Goal: Task Accomplishment & Management: Manage account settings

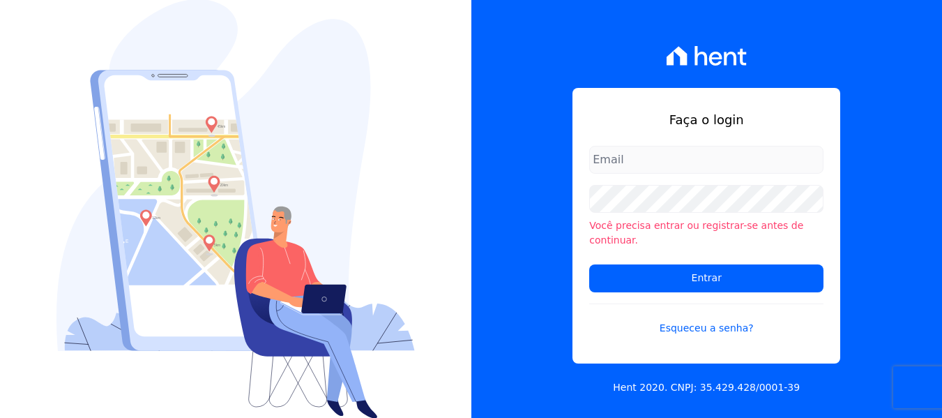
drag, startPoint x: 0, startPoint y: 0, endPoint x: 660, endPoint y: 156, distance: 678.5
click at [660, 156] on input "email" at bounding box center [706, 160] width 234 height 28
type input "[EMAIL_ADDRESS][DOMAIN_NAME]"
click at [621, 222] on div "Você precisa entrar ou registrar-se antes de continuar." at bounding box center [706, 216] width 234 height 63
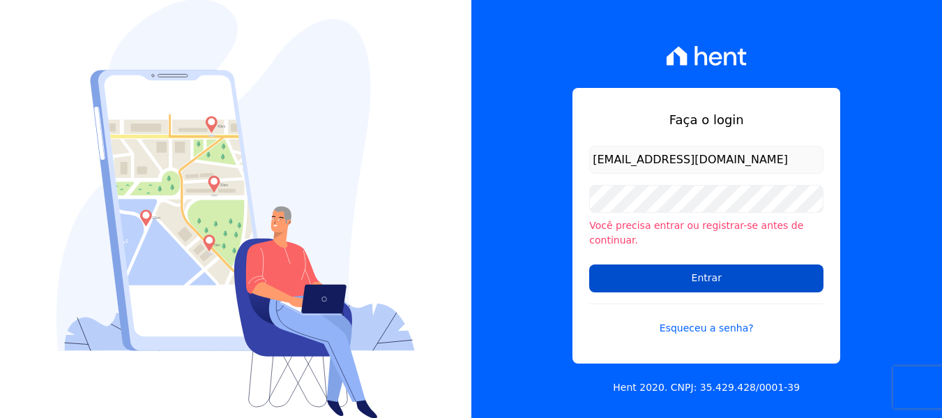
click at [616, 276] on input "Entrar" at bounding box center [706, 278] width 234 height 28
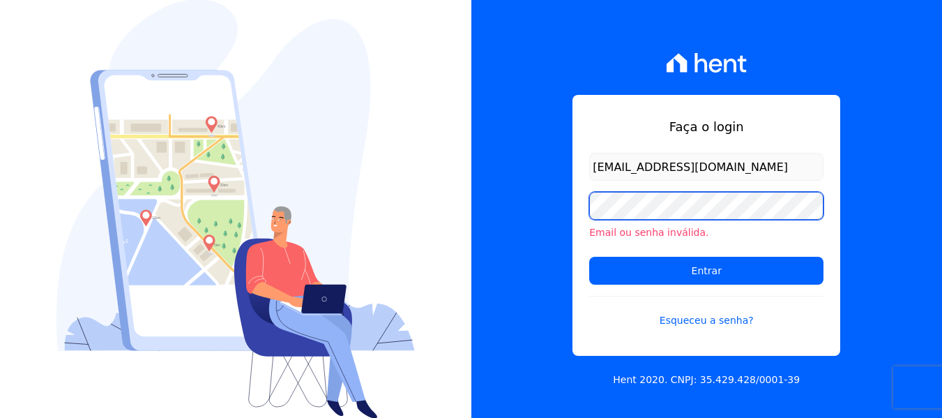
click at [561, 200] on div "Faça o login nati@focoempreendimentos.com Email ou senha inválida. Entrar Esque…" at bounding box center [706, 209] width 471 height 418
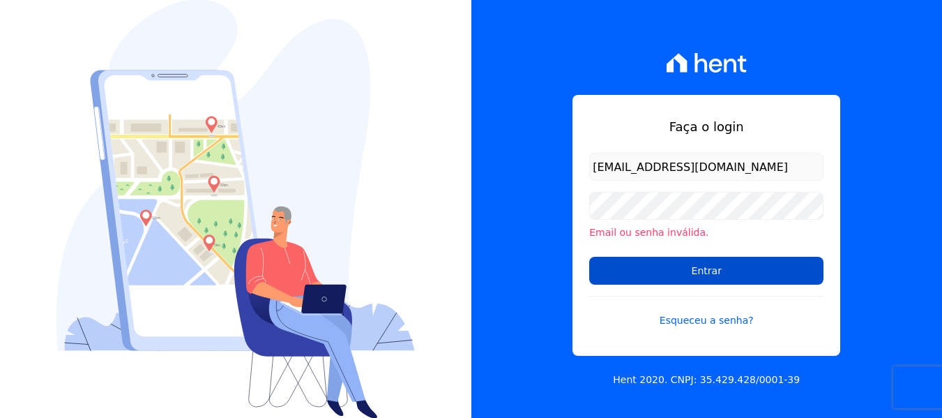
click at [624, 259] on input "Entrar" at bounding box center [706, 271] width 234 height 28
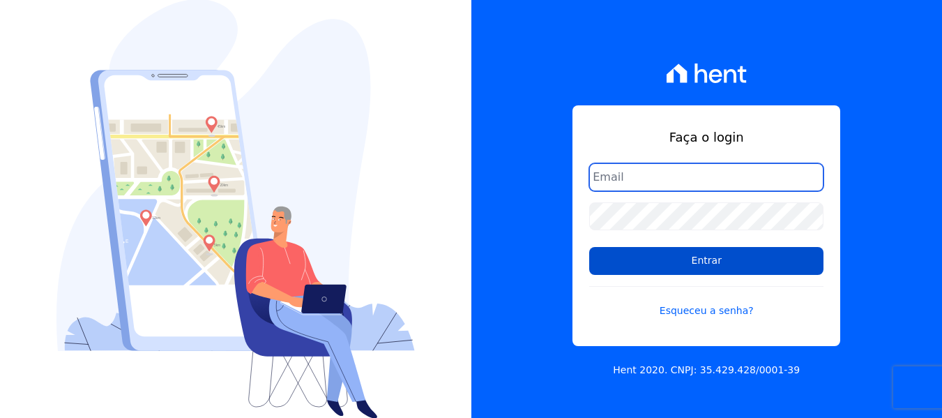
type input "[EMAIL_ADDRESS][DOMAIN_NAME]"
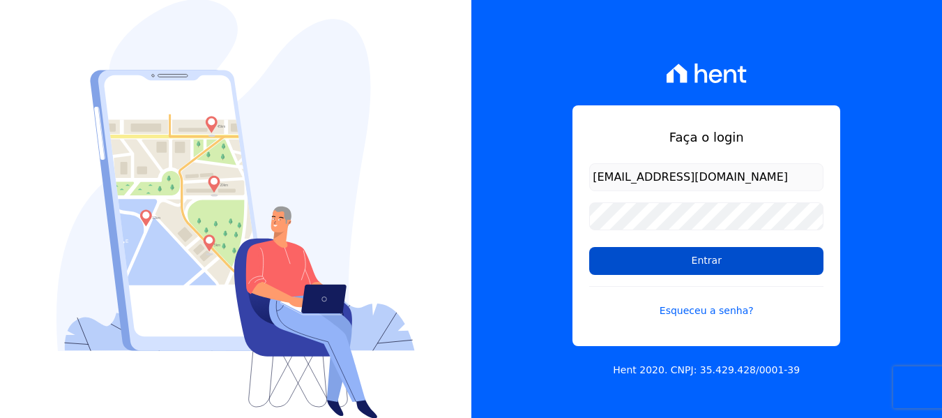
click at [661, 273] on input "Entrar" at bounding box center [706, 261] width 234 height 28
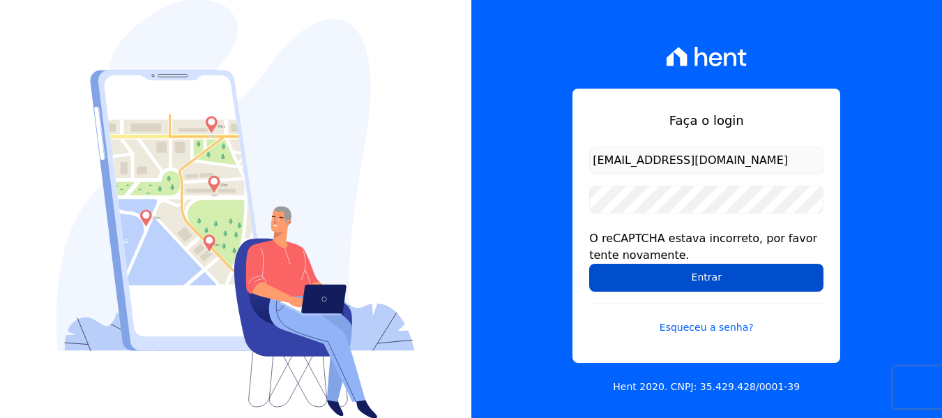
click at [619, 275] on input "Entrar" at bounding box center [706, 278] width 234 height 28
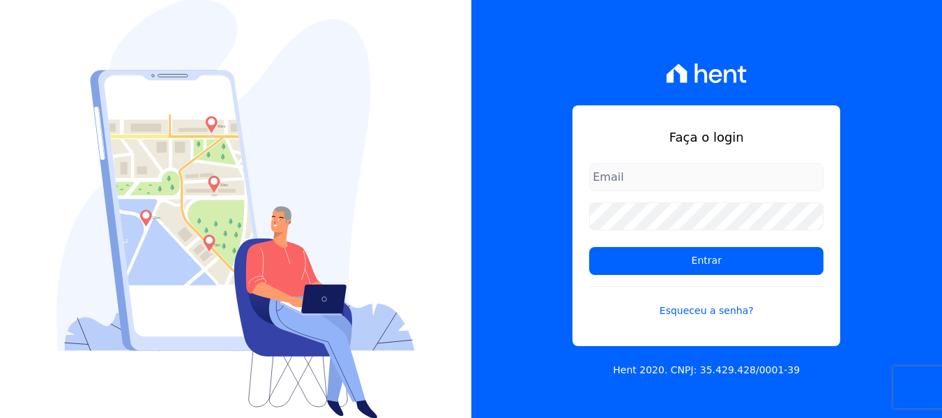
click at [658, 167] on input "email" at bounding box center [706, 177] width 234 height 28
type input "[EMAIL_ADDRESS][DOMAIN_NAME]"
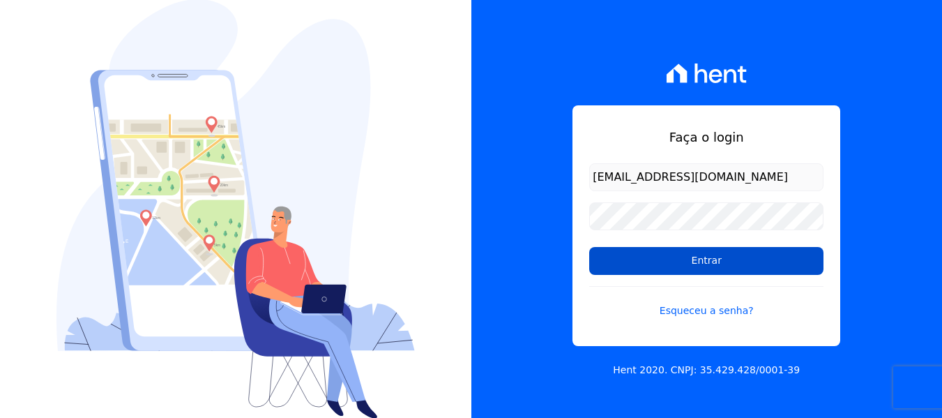
click at [615, 263] on input "Entrar" at bounding box center [706, 261] width 234 height 28
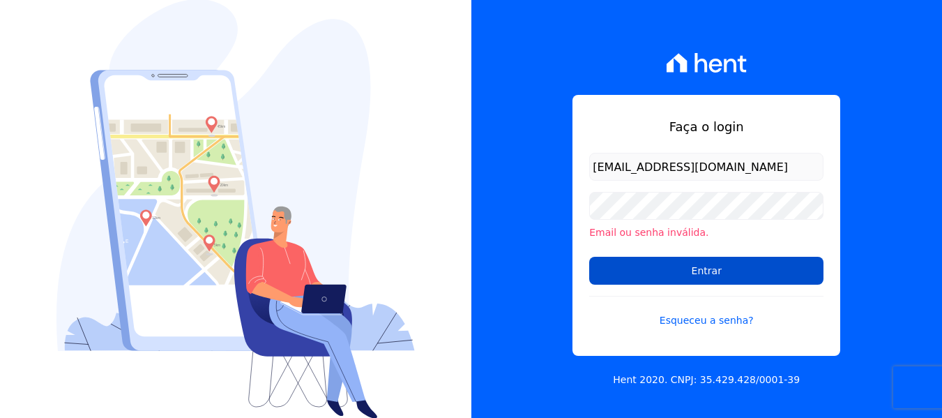
click at [626, 266] on input "Entrar" at bounding box center [706, 271] width 234 height 28
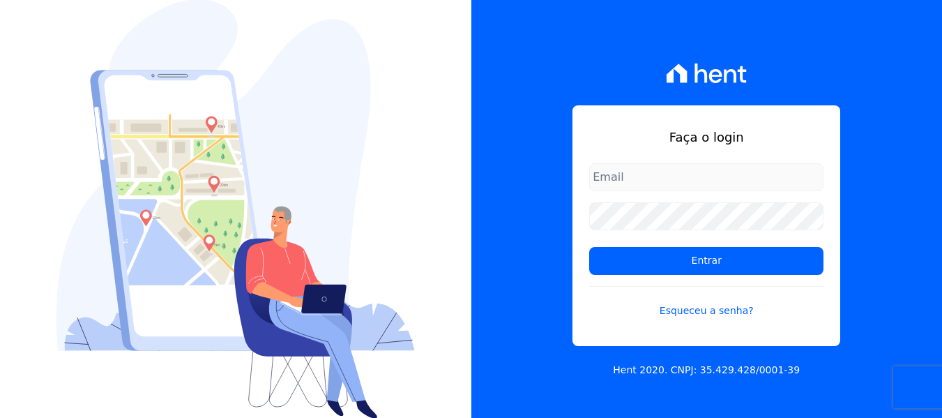
type input "vendas@focoempreendimentos.com"
click at [625, 178] on input "email" at bounding box center [706, 177] width 234 height 28
type input "[EMAIL_ADDRESS][DOMAIN_NAME]"
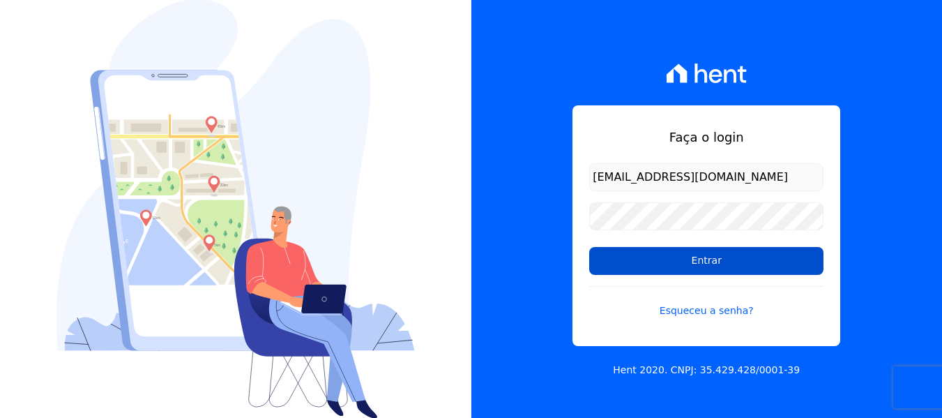
click at [653, 263] on input "Entrar" at bounding box center [706, 261] width 234 height 28
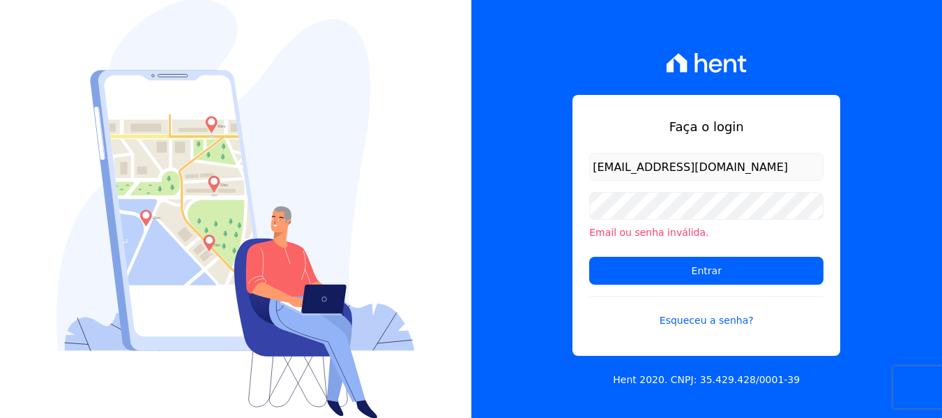
scroll to position [1, 0]
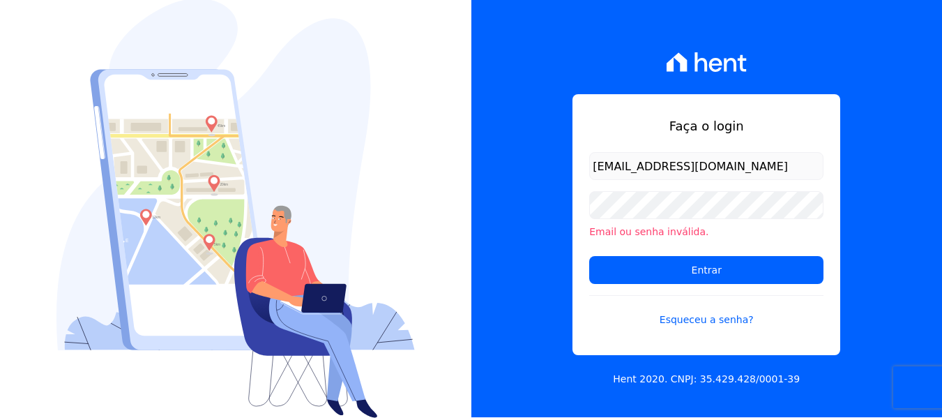
click at [715, 61] on icon at bounding box center [707, 62] width 80 height 20
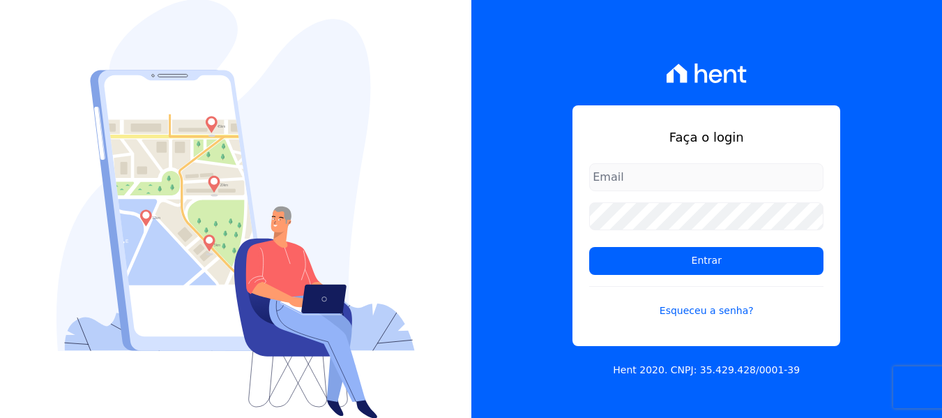
click at [631, 176] on input "email" at bounding box center [706, 177] width 234 height 28
type input "nati@focoempreendimentos.com"
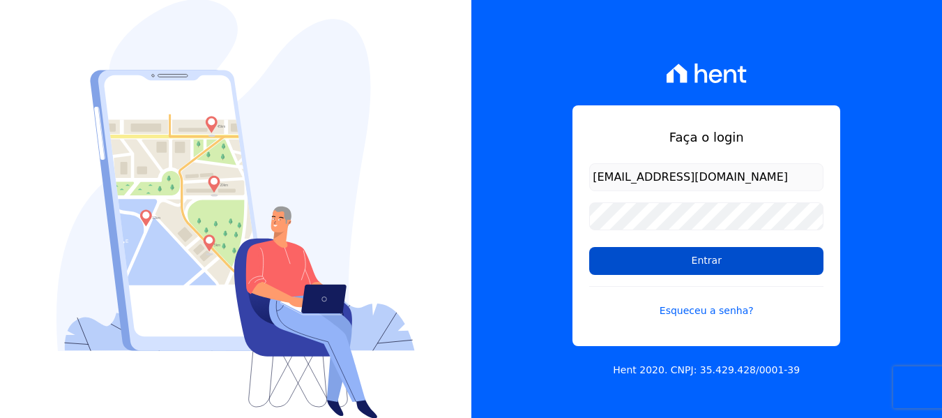
click at [672, 266] on input "Entrar" at bounding box center [706, 261] width 234 height 28
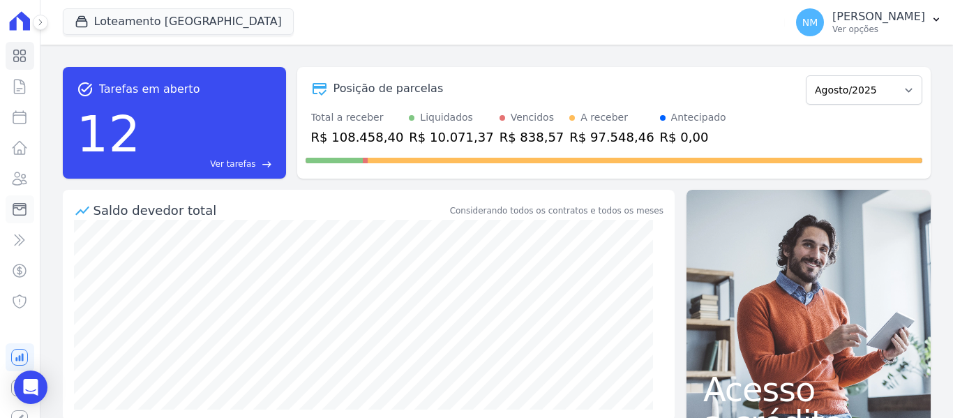
click at [18, 205] on link "Minha Carteira" at bounding box center [20, 209] width 29 height 28
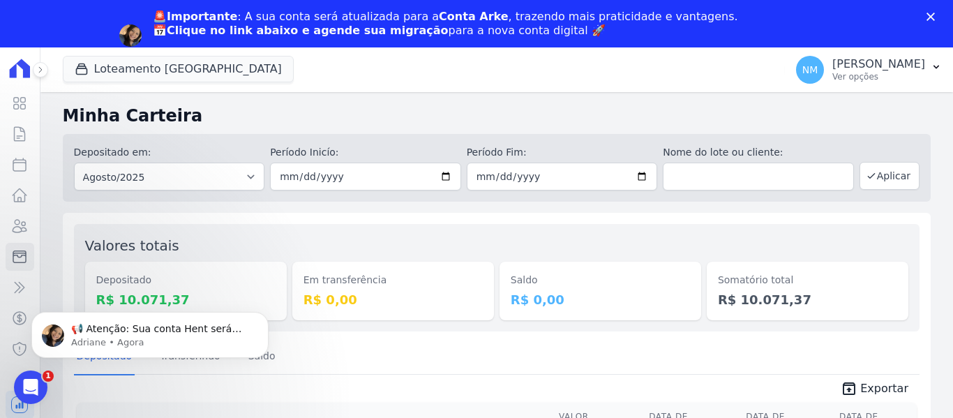
click at [930, 13] on icon "Fechar" at bounding box center [930, 17] width 8 height 8
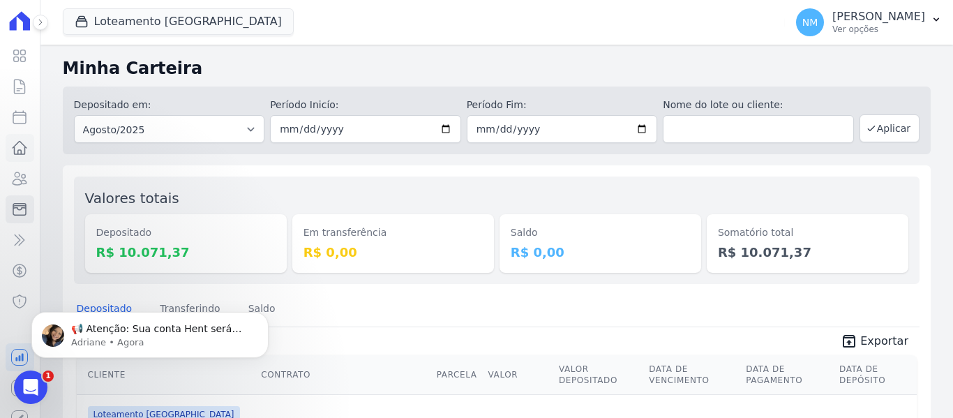
click at [10, 149] on link "Lotes" at bounding box center [20, 148] width 29 height 28
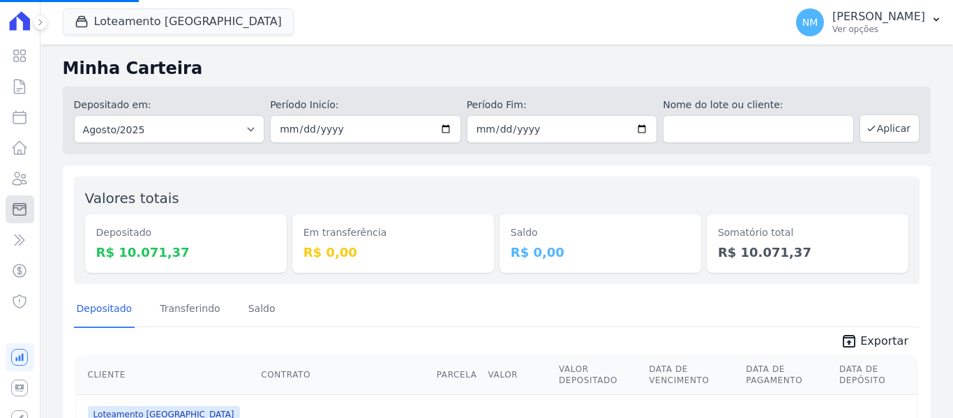
click at [13, 206] on icon at bounding box center [19, 209] width 17 height 17
click at [15, 206] on icon at bounding box center [19, 209] width 17 height 17
click at [19, 206] on link "Minha Carteira" at bounding box center [20, 209] width 29 height 28
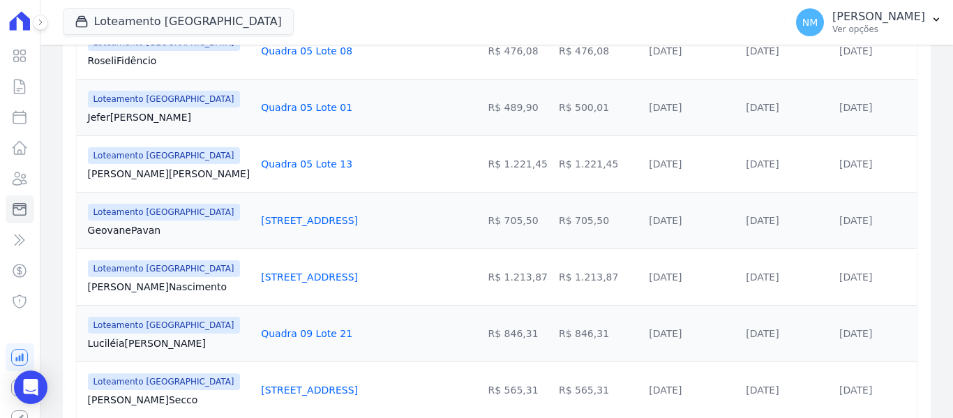
scroll to position [488, 0]
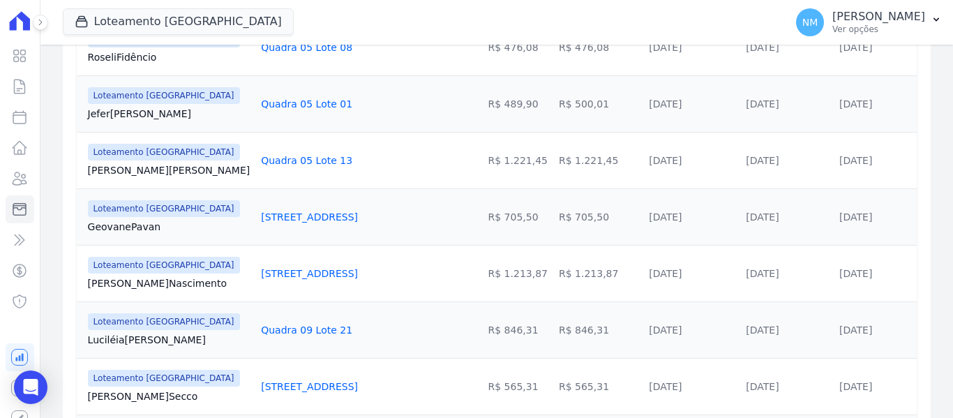
drag, startPoint x: 86, startPoint y: 331, endPoint x: 296, endPoint y: 321, distance: 210.1
click at [296, 321] on tr "Loteamento Jardim Itália Luciléia Moreno Quadra 09 Lote 21 R$ 846,31 R$ 846,31 …" at bounding box center [497, 329] width 840 height 56
copy tr "Luciléia Moreno Quadra 09 Lote 21"
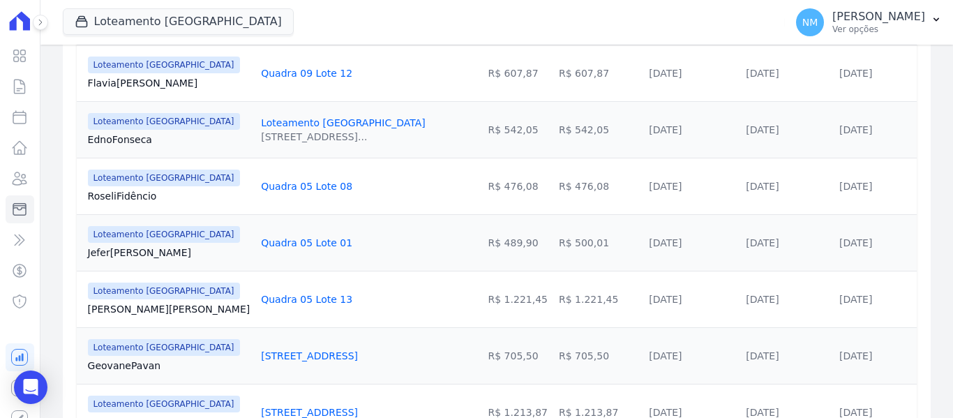
scroll to position [349, 0]
click at [562, 193] on td "R$ 476,08" at bounding box center [598, 186] width 90 height 56
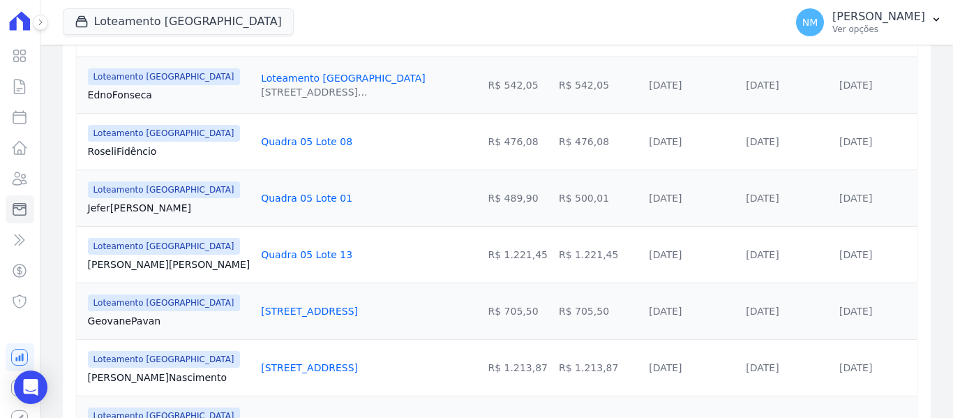
scroll to position [418, 0]
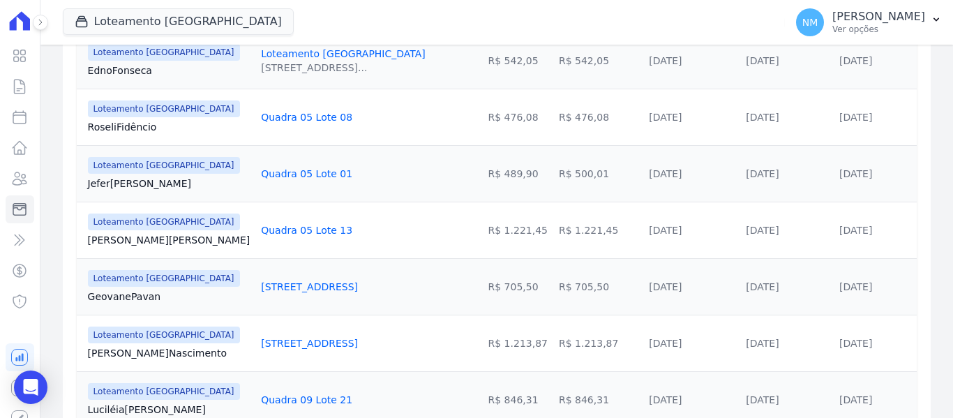
drag, startPoint x: 80, startPoint y: 238, endPoint x: 297, endPoint y: 218, distance: 217.8
click at [297, 218] on tr "Loteamento Jardim Itália Leandro Barbosa Quadra 05 Lote 13 R$ 1.221,45 R$ 1.221…" at bounding box center [497, 230] width 840 height 56
copy tr "Leandro Barbosa Quadra 05 Lote 13"
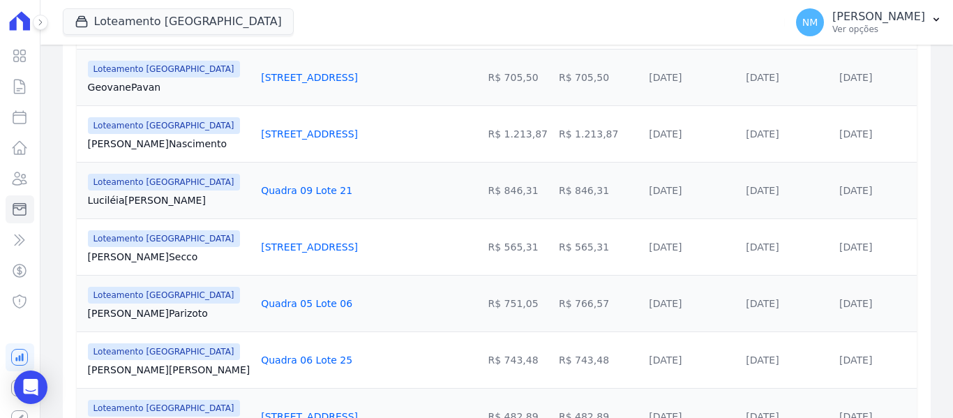
scroll to position [697, 0]
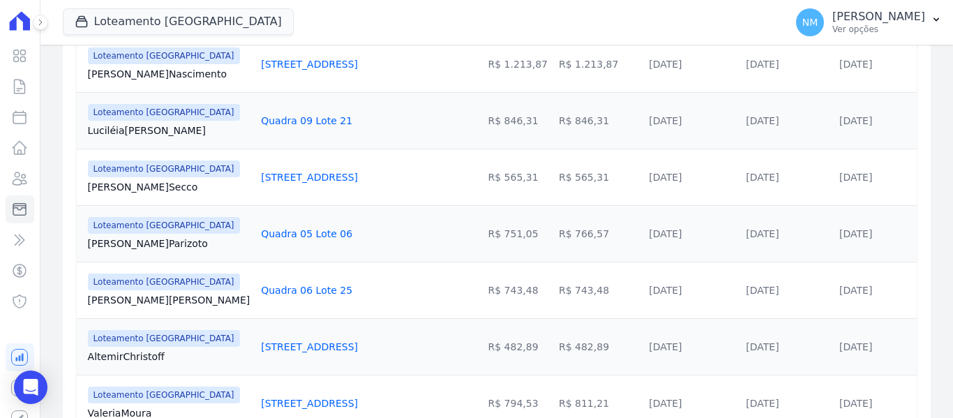
drag, startPoint x: 84, startPoint y: 292, endPoint x: 297, endPoint y: 287, distance: 213.5
click at [297, 287] on tr "Loteamento Jardim Itália José Oliveira Quadra 06 Lote 25 R$ 743,48 R$ 743,48 10…" at bounding box center [497, 290] width 840 height 56
copy tr "José Oliveira Quadra 06 Lote 25"
